Goal: Information Seeking & Learning: Learn about a topic

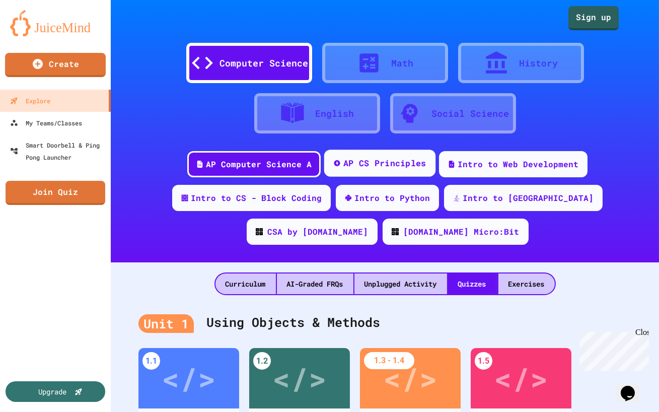
click at [366, 169] on div "AP CS Principles" at bounding box center [384, 163] width 83 height 13
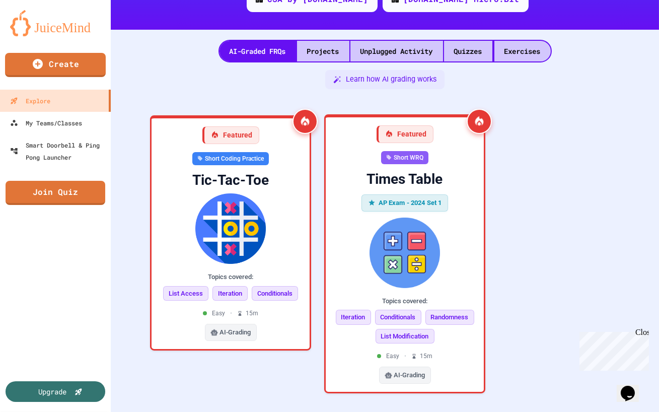
scroll to position [235, 0]
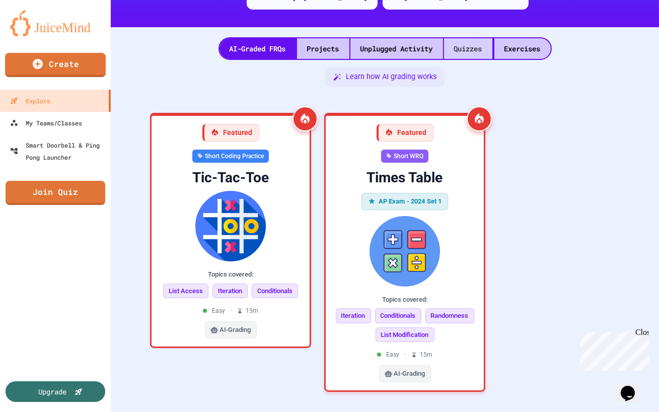
click at [462, 53] on div "Quizzes" at bounding box center [468, 48] width 48 height 21
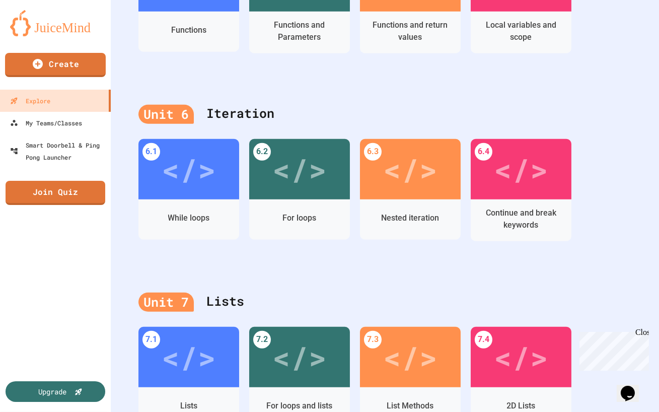
scroll to position [1518, 0]
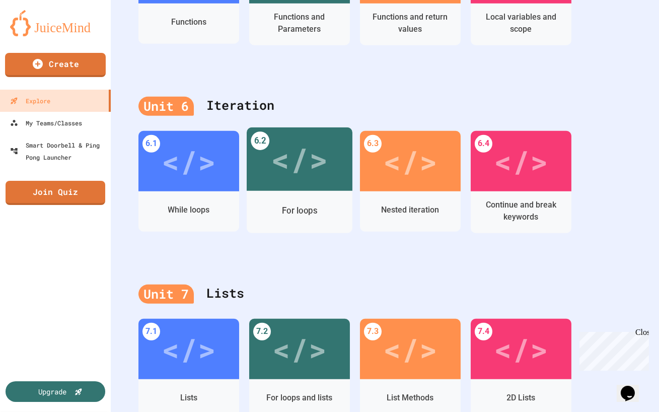
click at [293, 188] on div "</>" at bounding box center [300, 158] width 106 height 63
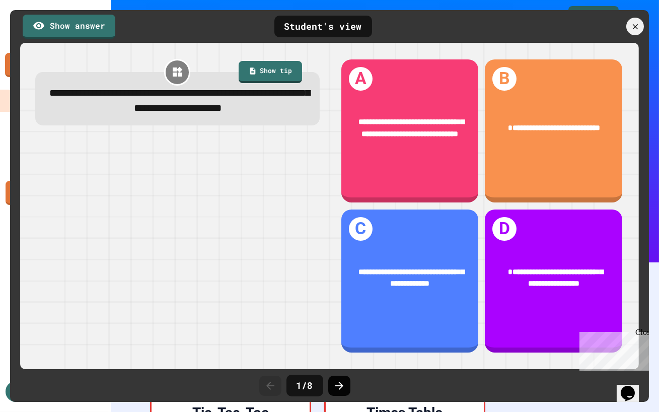
click at [345, 387] on div at bounding box center [339, 385] width 22 height 20
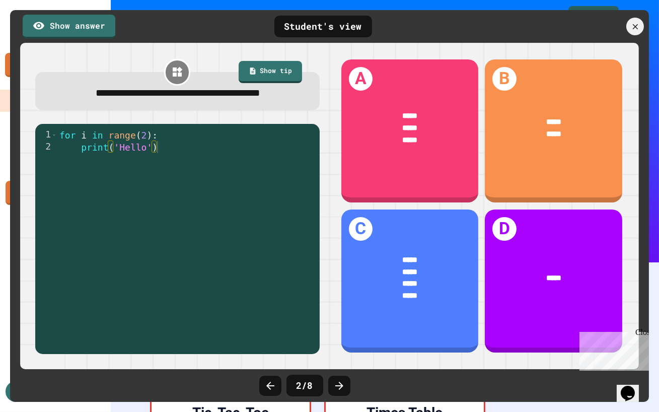
click at [345, 387] on div at bounding box center [339, 385] width 22 height 20
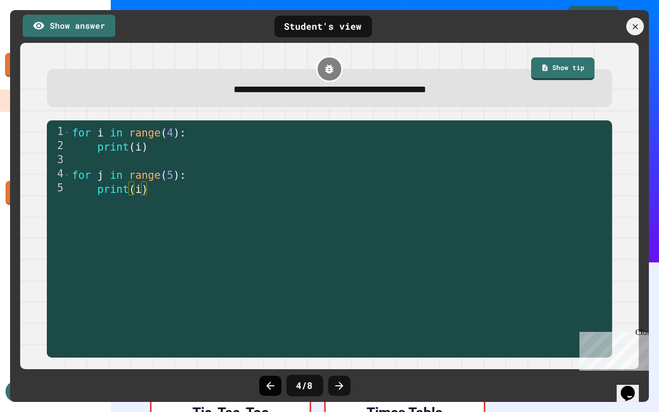
click at [275, 386] on icon at bounding box center [270, 385] width 12 height 12
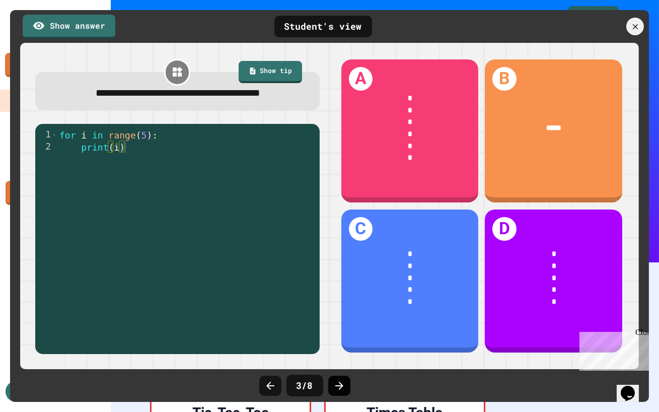
click at [336, 385] on icon at bounding box center [339, 385] width 8 height 8
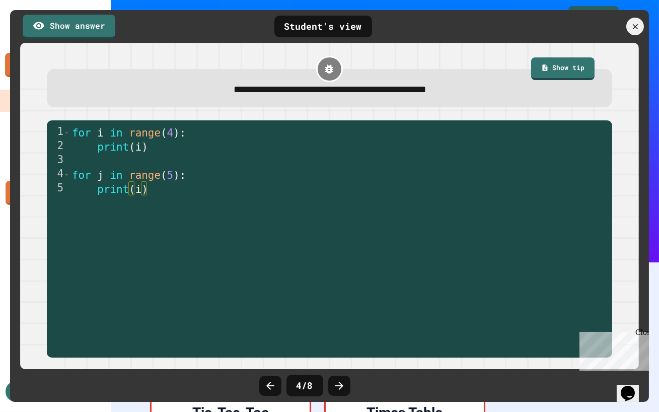
click at [336, 385] on icon at bounding box center [339, 385] width 8 height 8
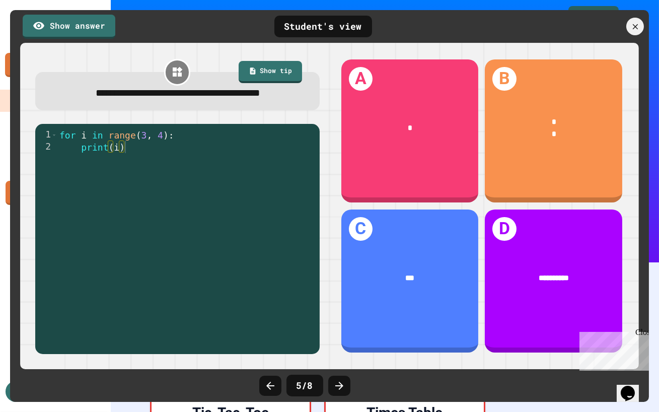
click at [336, 385] on icon at bounding box center [339, 385] width 8 height 8
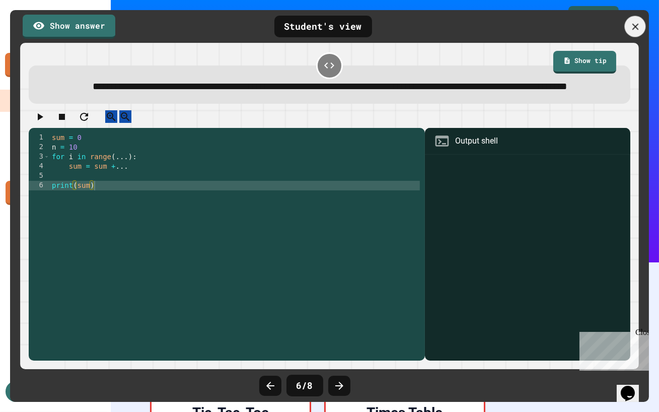
click at [636, 31] on icon at bounding box center [634, 26] width 11 height 11
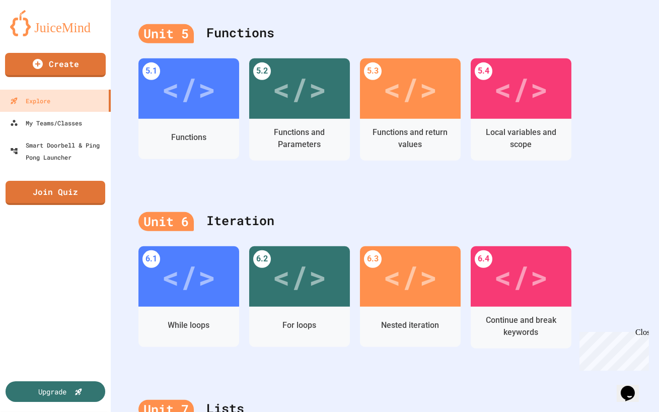
scroll to position [1451, 0]
